Goal: Information Seeking & Learning: Learn about a topic

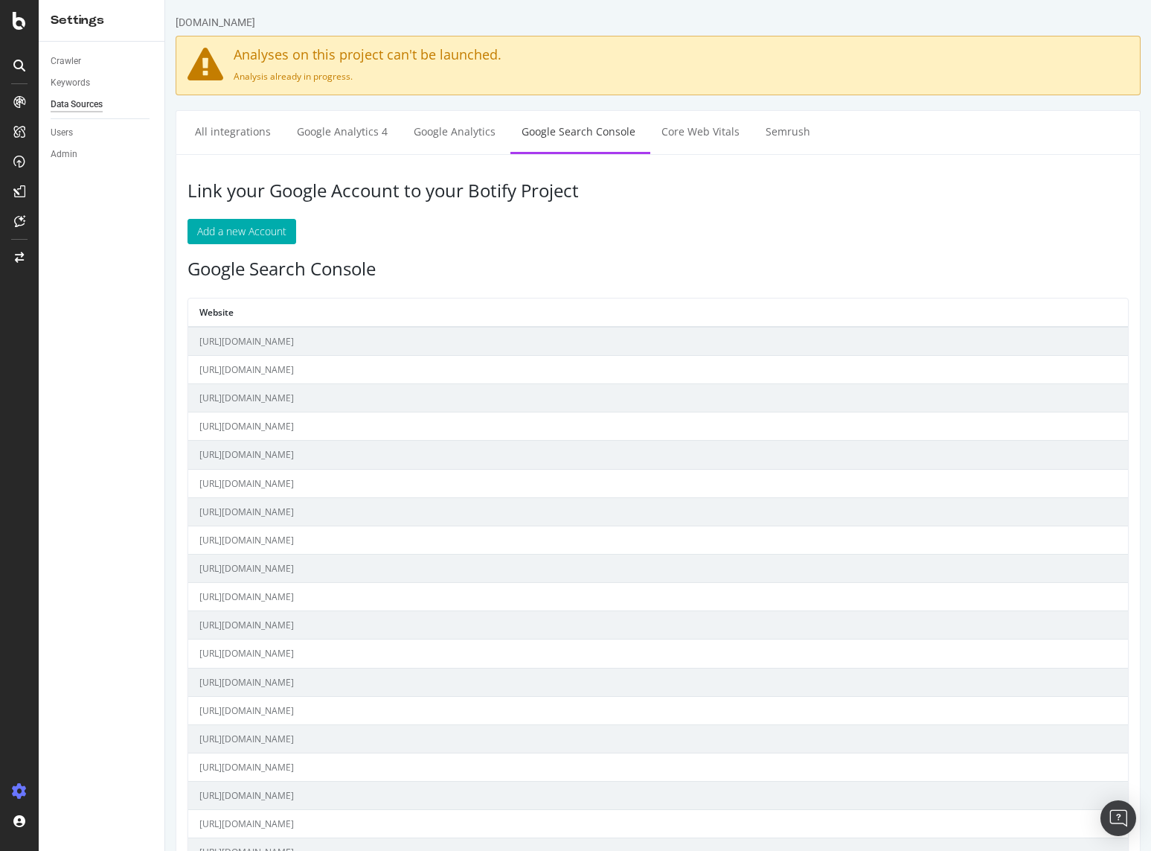
drag, startPoint x: 117, startPoint y: 313, endPoint x: 125, endPoint y: 251, distance: 62.3
click at [117, 313] on div "Crawler Keywords Data Sources Users Admin" at bounding box center [102, 446] width 126 height 809
click at [95, 194] on div "LogAnalyzer" at bounding box center [84, 194] width 58 height 15
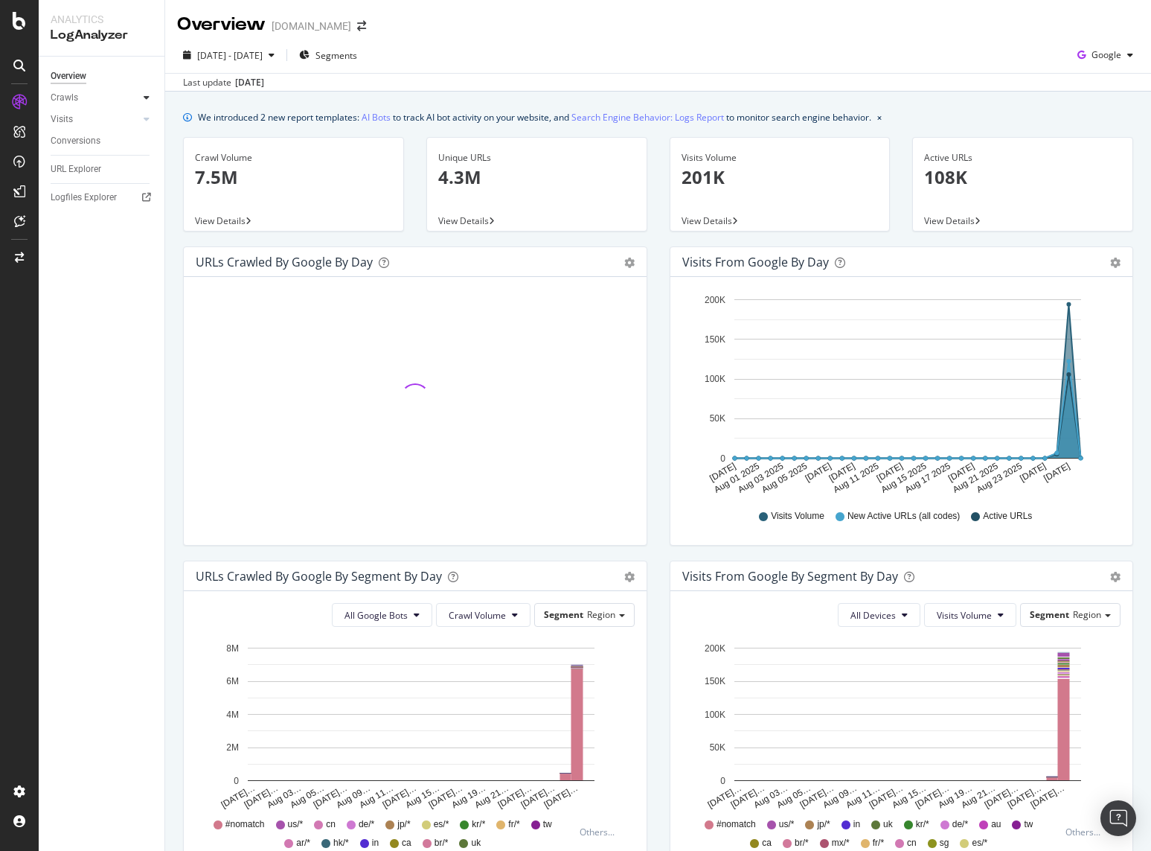
click at [152, 97] on div at bounding box center [146, 97] width 15 height 15
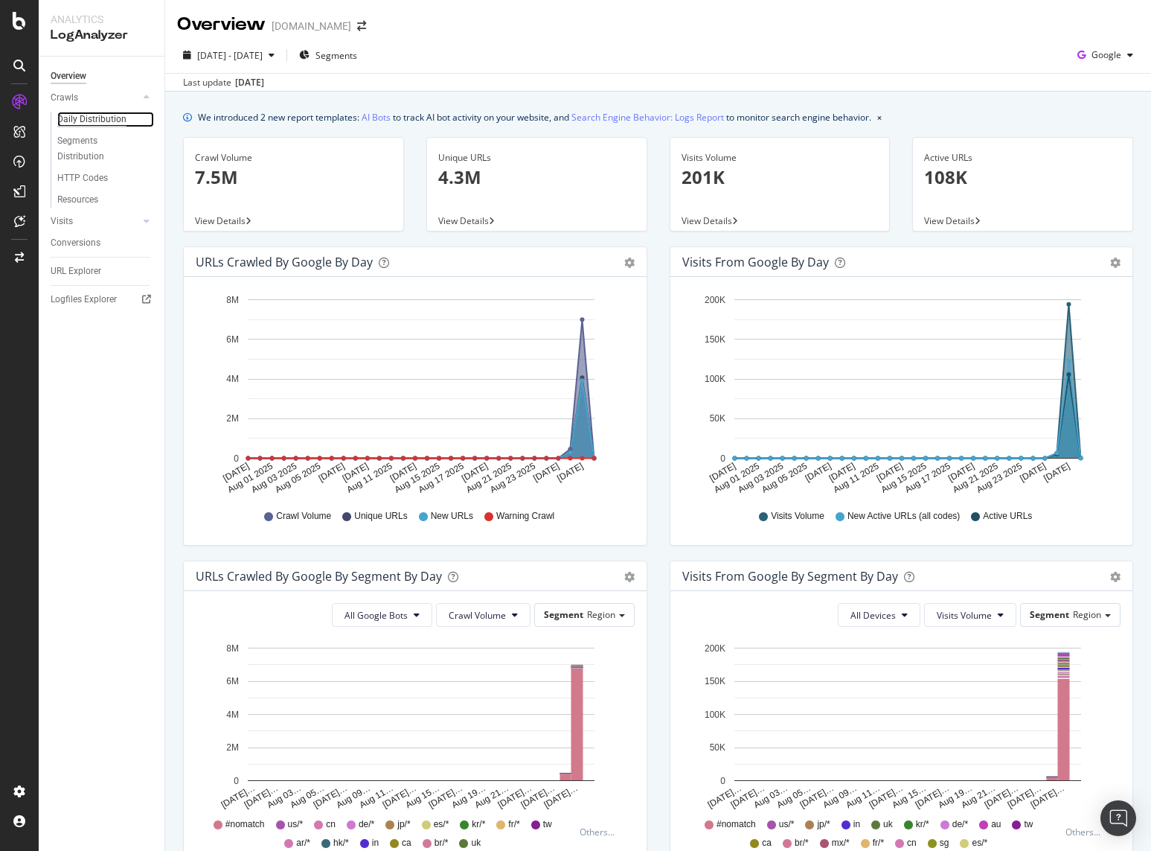
click at [115, 117] on div "Daily Distribution" at bounding box center [91, 120] width 69 height 16
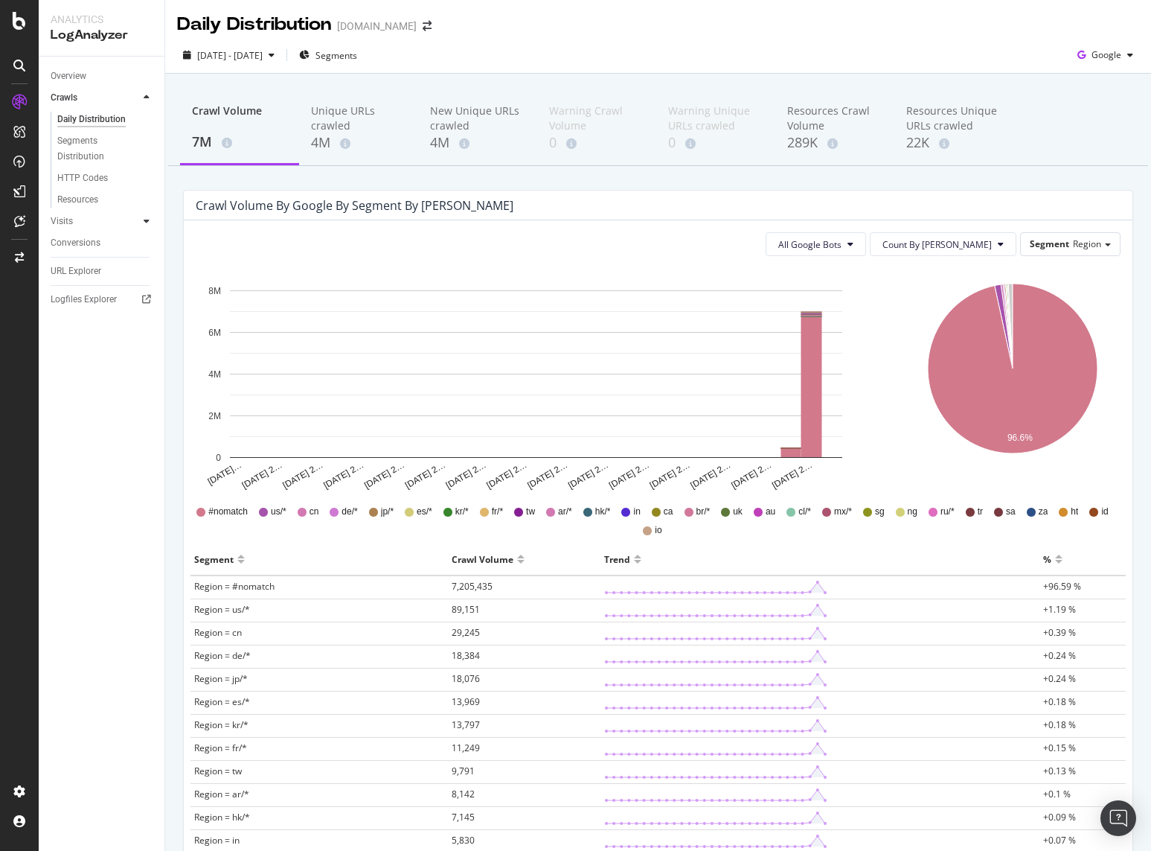
click at [143, 225] on div at bounding box center [146, 221] width 15 height 15
click at [81, 469] on div "Overview Crawls Daily Distribution Segments Distribution HTTP Codes Resources V…" at bounding box center [102, 454] width 126 height 794
click at [148, 117] on icon at bounding box center [147, 119] width 6 height 9
click at [143, 98] on div at bounding box center [146, 97] width 15 height 15
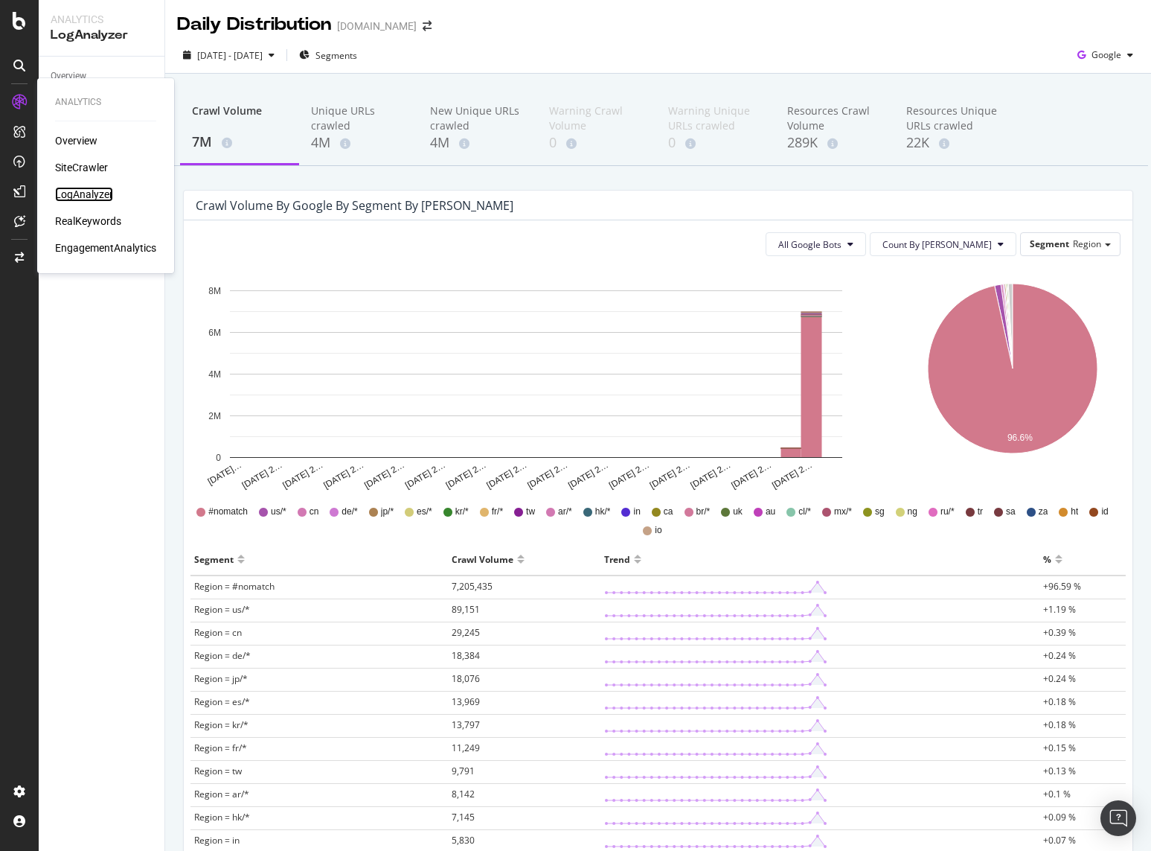
click at [80, 199] on div "LogAnalyzer" at bounding box center [84, 194] width 58 height 15
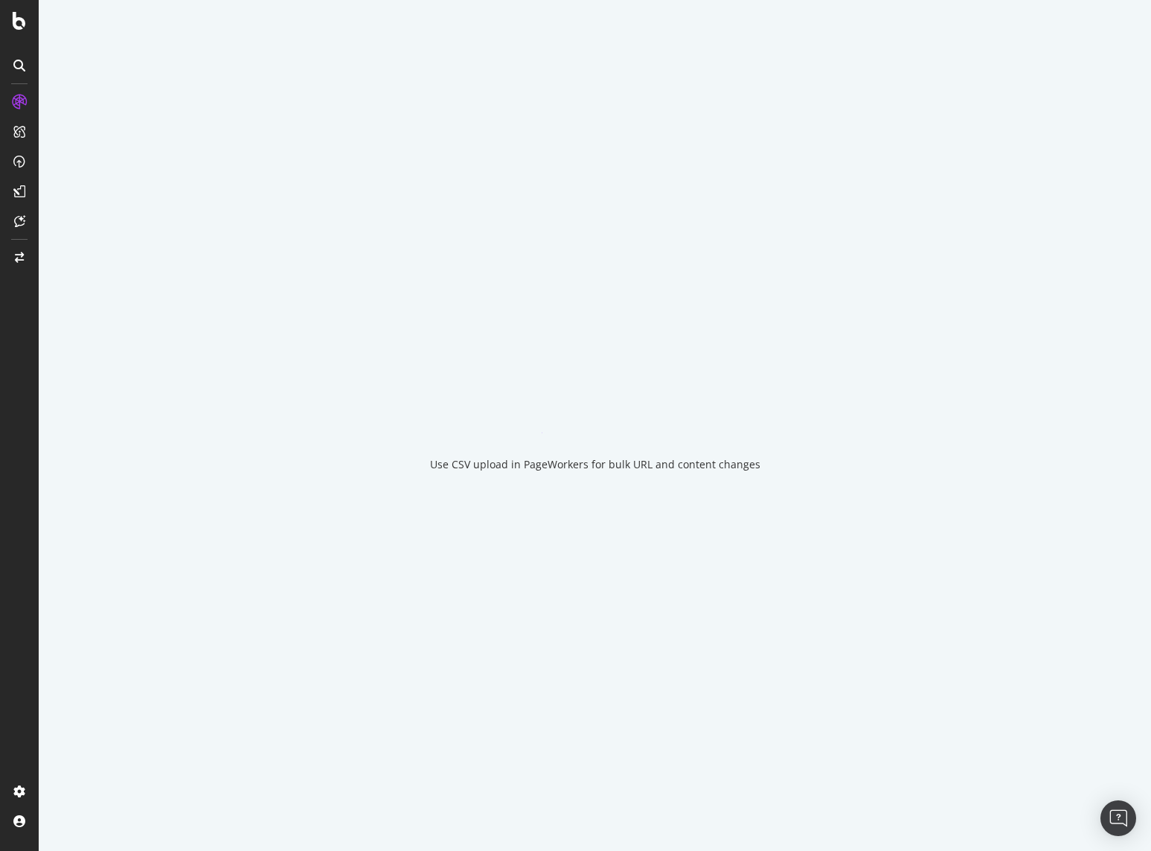
click at [105, 47] on div "Use CSV upload in PageWorkers for bulk URL and content changes" at bounding box center [595, 425] width 1112 height 851
